Goal: Information Seeking & Learning: Learn about a topic

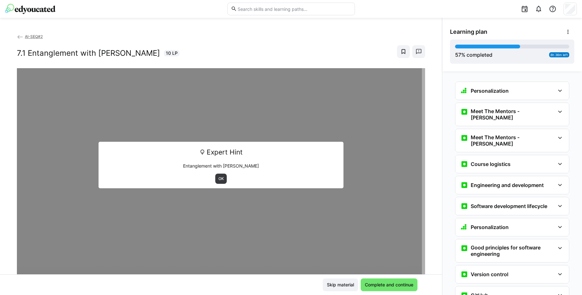
scroll to position [974, 0]
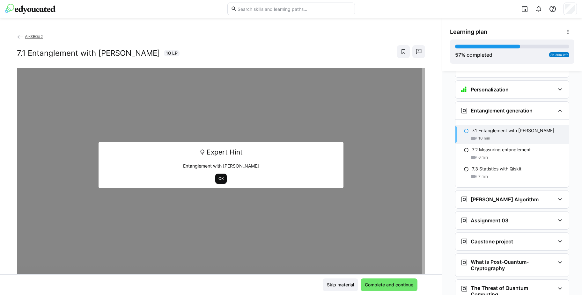
click at [218, 179] on span "OK" at bounding box center [221, 178] width 7 height 5
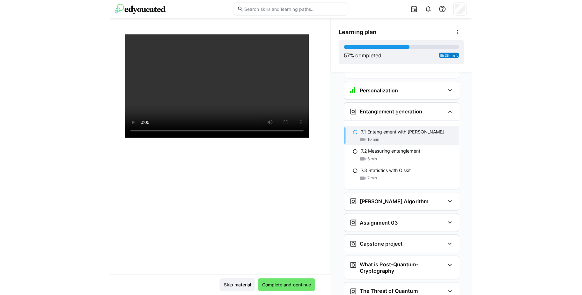
scroll to position [44, 0]
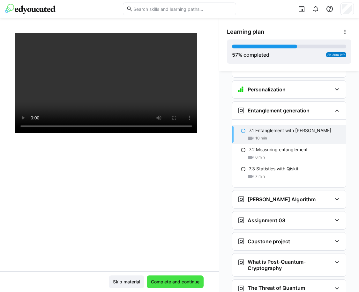
click at [168, 281] on span "Complete and continue" at bounding box center [175, 282] width 50 height 6
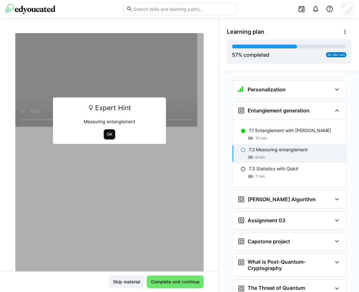
click at [109, 132] on span "OK" at bounding box center [109, 134] width 7 height 5
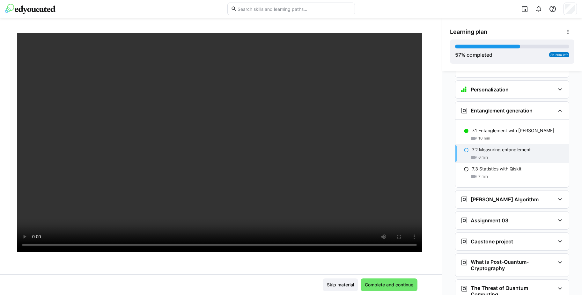
drag, startPoint x: 259, startPoint y: 273, endPoint x: 249, endPoint y: 307, distance: 35.6
click at [249, 295] on html "AI-SEQ#2 7.2 Measuring entanglement 6 LP Skip material Complete and continue Le…" at bounding box center [291, 147] width 582 height 295
click at [255, 262] on div at bounding box center [221, 172] width 408 height 295
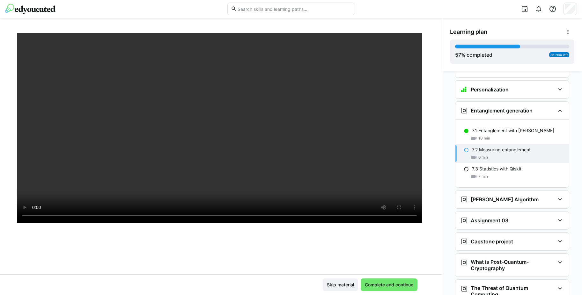
scroll to position [72, 0]
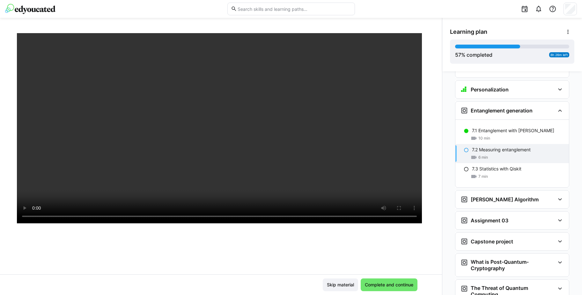
click at [286, 24] on div "AI-SEQ#2 7.2 Measuring entanglement 6 LP Skip material Complete and continue" at bounding box center [221, 156] width 442 height 277
click at [312, 253] on div at bounding box center [221, 143] width 408 height 295
click at [384, 282] on span "Complete and continue" at bounding box center [389, 285] width 50 height 6
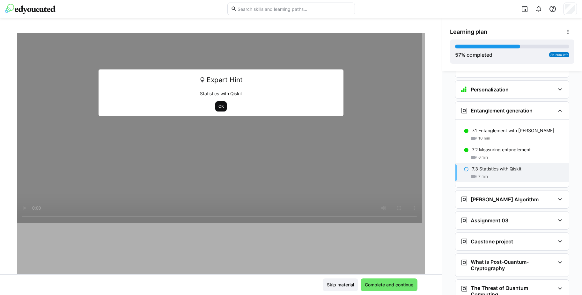
click at [218, 105] on span "OK" at bounding box center [221, 106] width 7 height 5
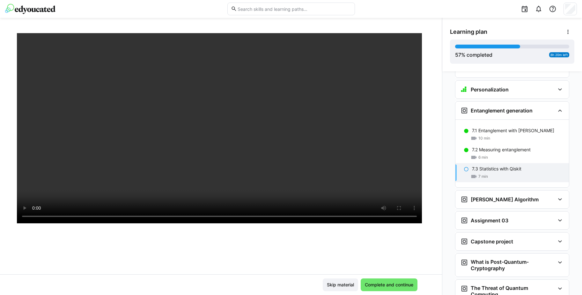
click at [148, 255] on div at bounding box center [221, 143] width 408 height 295
click at [289, 262] on div at bounding box center [221, 143] width 408 height 295
click at [381, 288] on span "Complete and continue" at bounding box center [389, 285] width 50 height 6
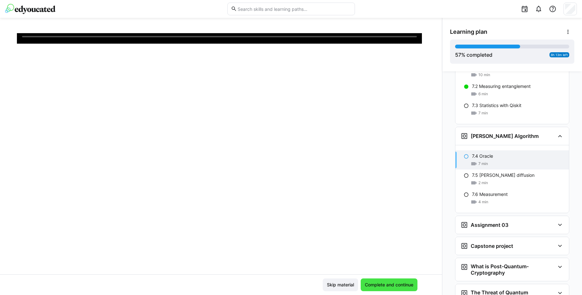
scroll to position [1038, 0]
